Goal: Information Seeking & Learning: Learn about a topic

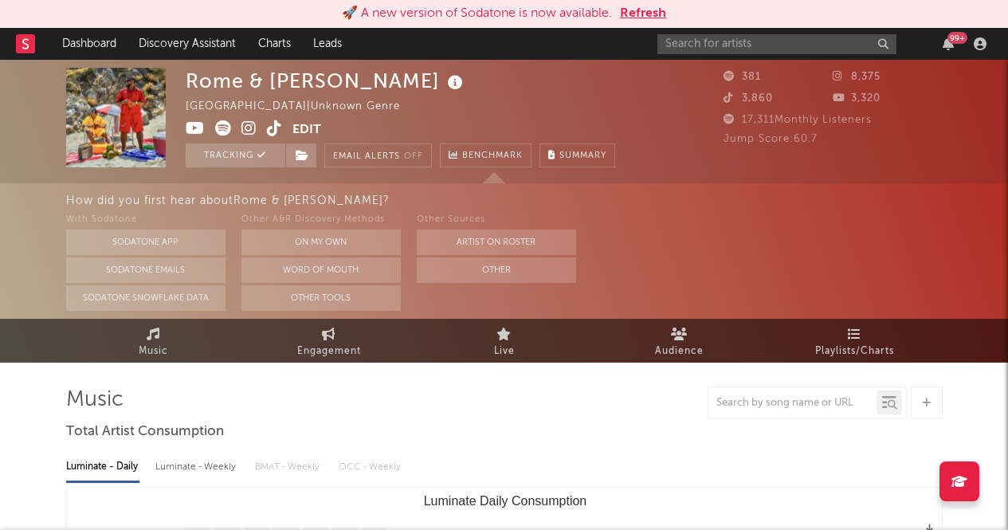
select select "1w"
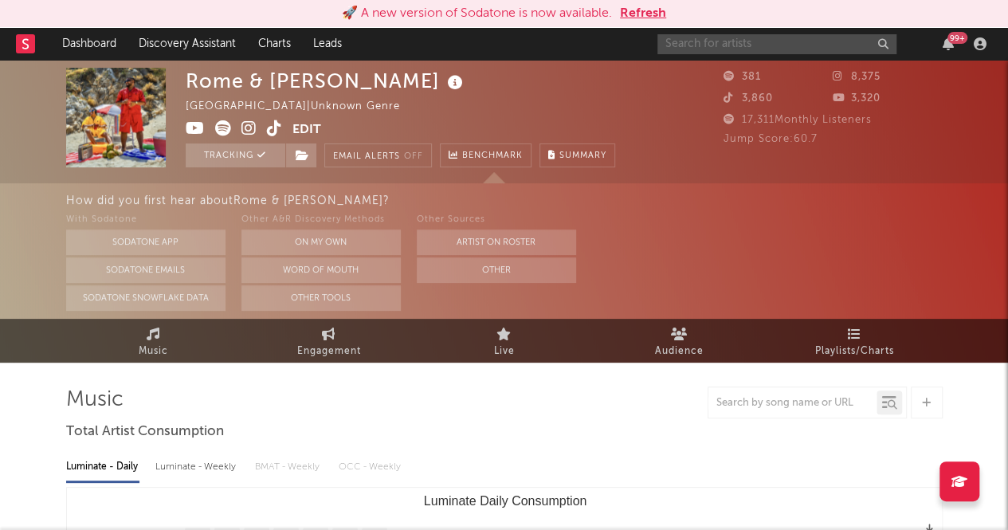
click at [706, 45] on input "text" at bounding box center [776, 44] width 239 height 20
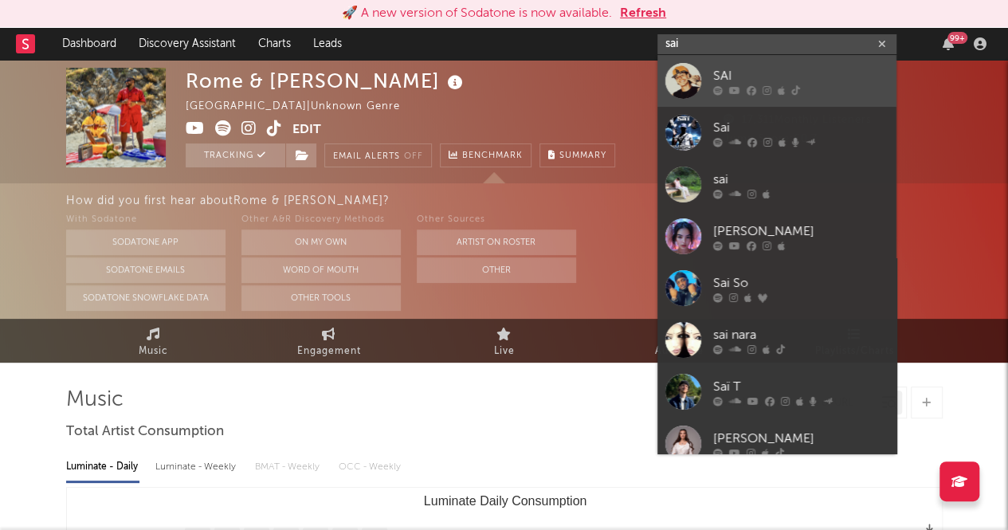
type input "sai"
click at [712, 75] on link "SAI" at bounding box center [776, 81] width 239 height 52
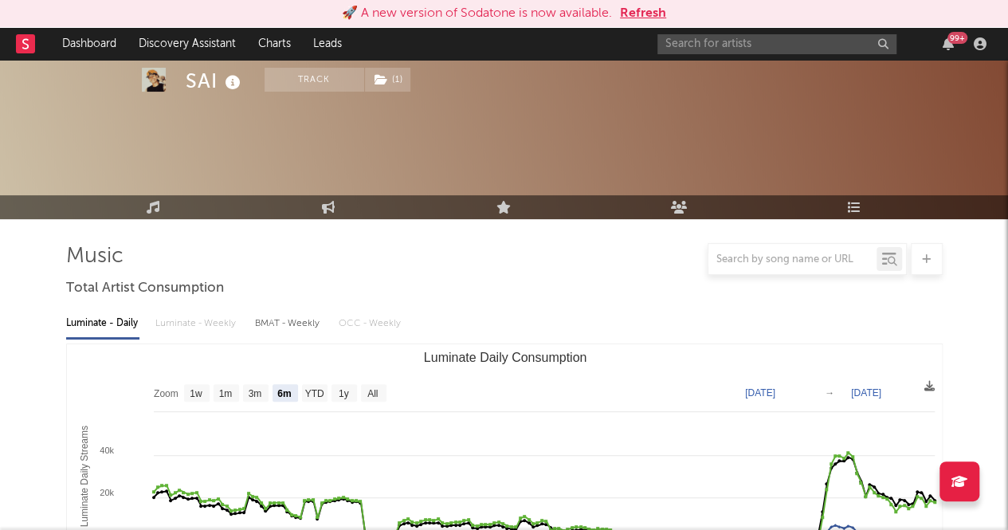
scroll to position [175, 0]
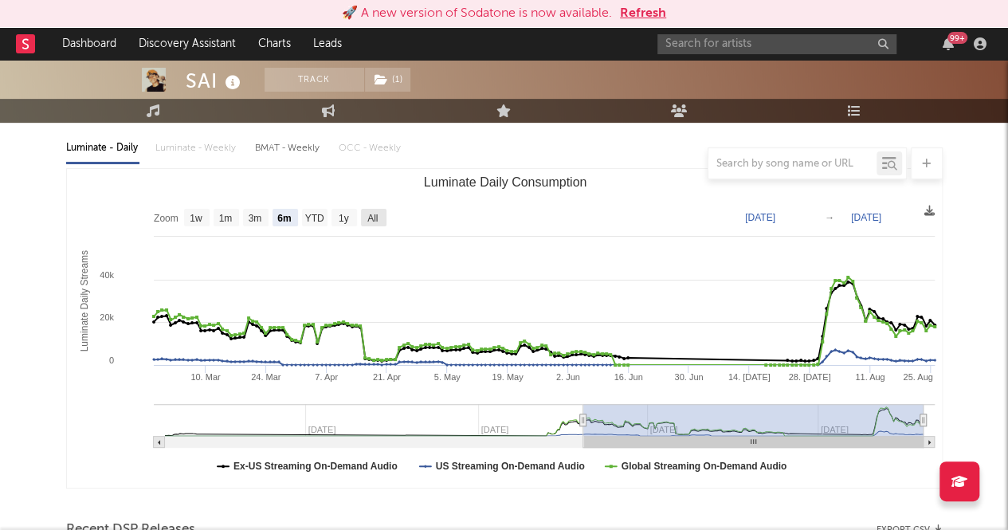
click at [367, 216] on text "All" at bounding box center [372, 218] width 10 height 11
select select "All"
type input "[DATE]"
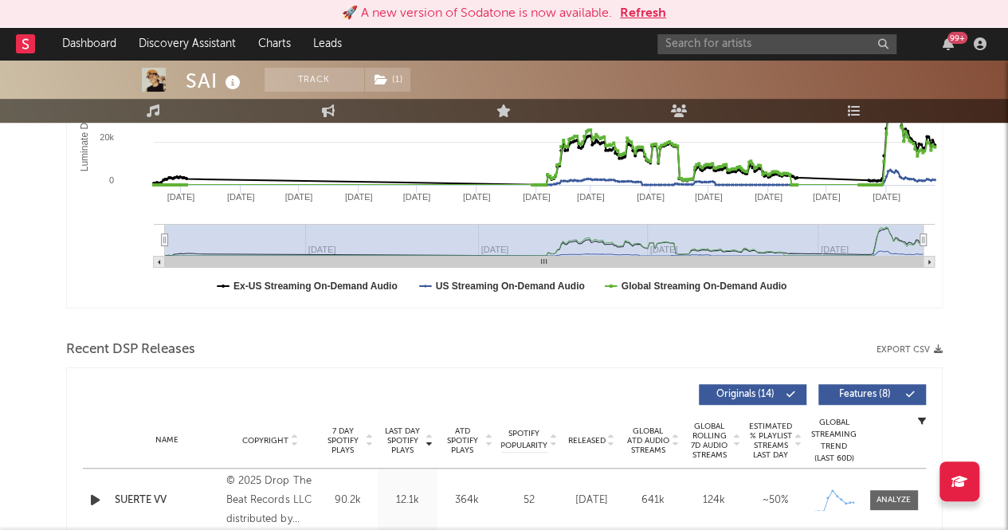
scroll to position [0, 0]
